Goal: Task Accomplishment & Management: Manage account settings

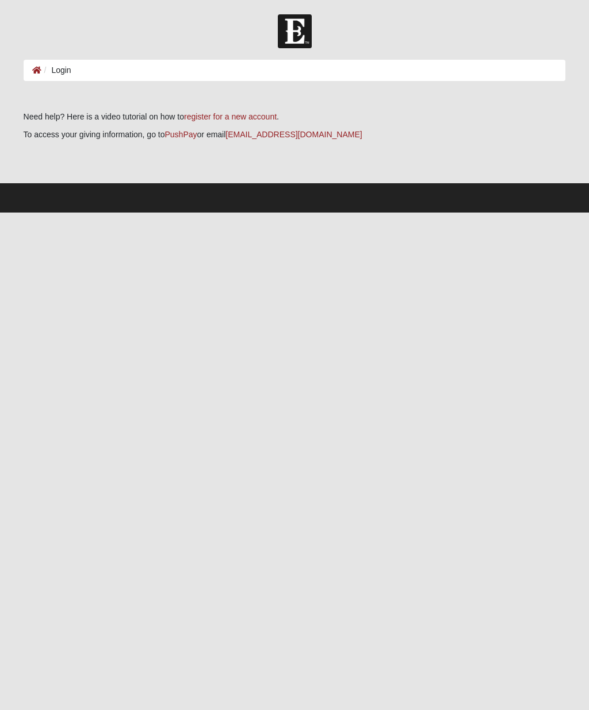
click at [213, 70] on ol "Login" at bounding box center [295, 70] width 542 height 21
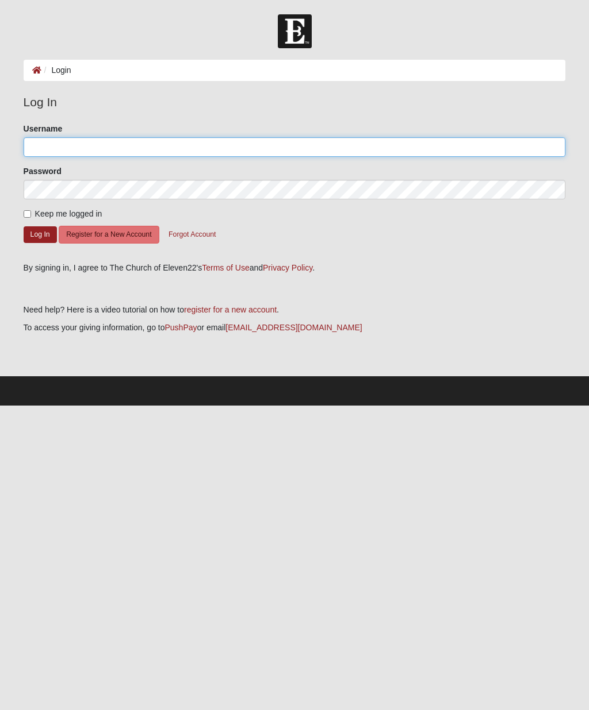
click at [202, 147] on input "Username" at bounding box center [295, 147] width 542 height 20
type input "llokey16"
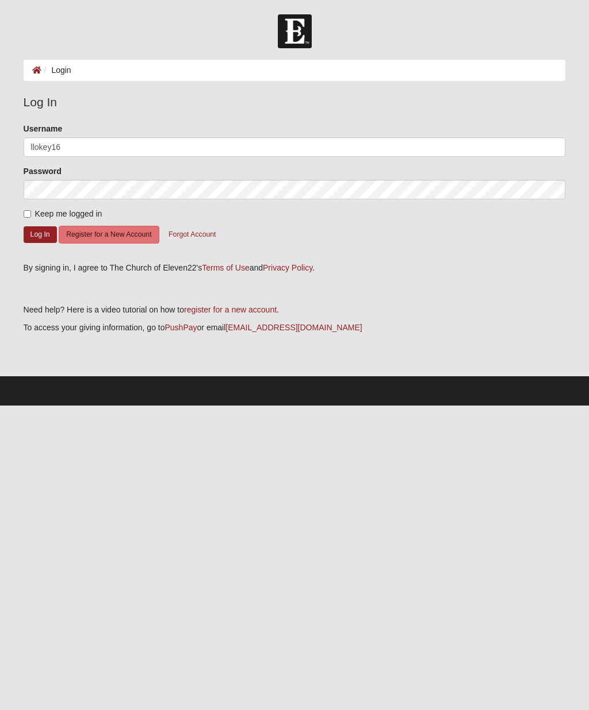
click at [40, 234] on button "Log In" at bounding box center [40, 234] width 33 height 17
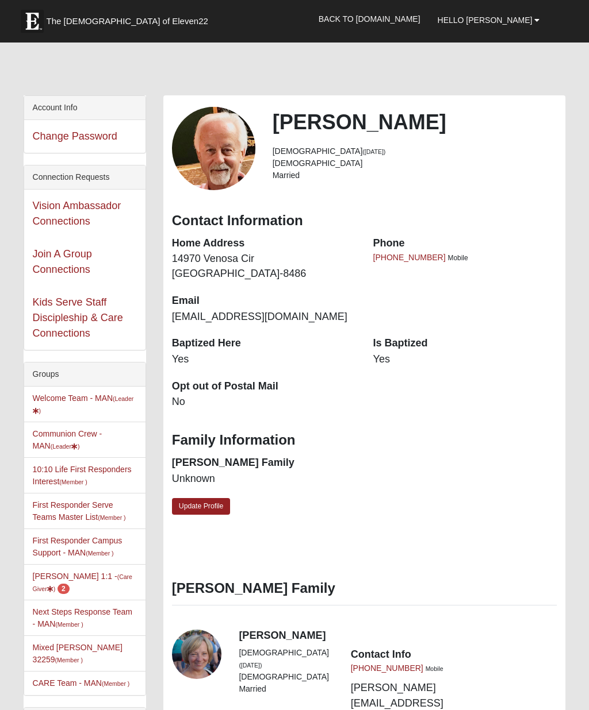
click at [428, 19] on link "Back to [DOMAIN_NAME]" at bounding box center [369, 19] width 119 height 29
